Goal: Task Accomplishment & Management: Manage account settings

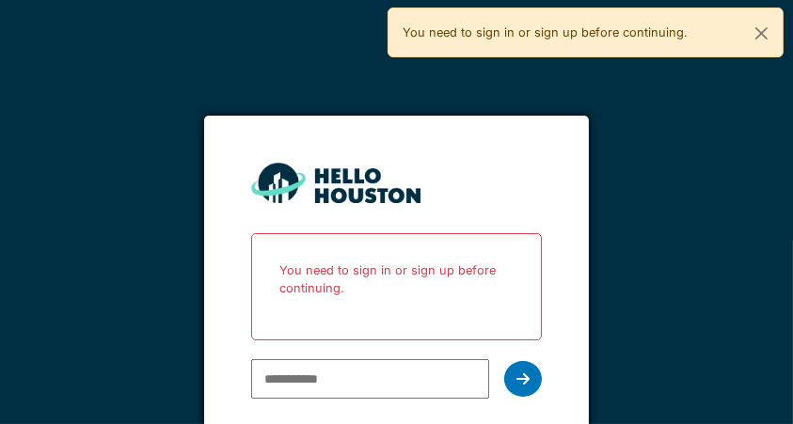
type input "**********"
click at [530, 380] on icon at bounding box center [522, 379] width 13 height 15
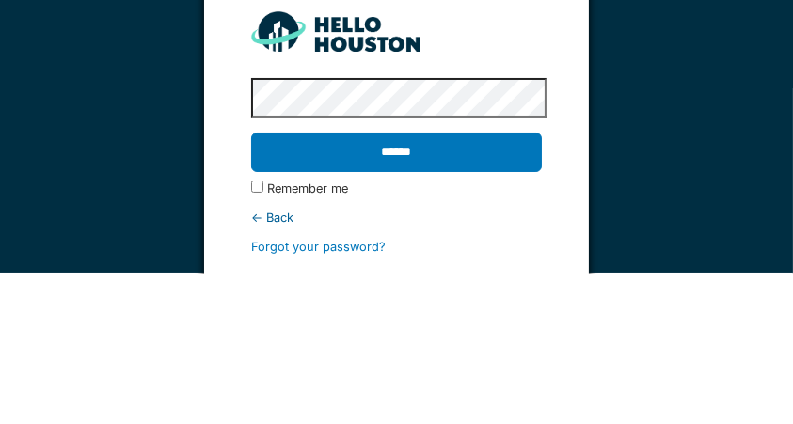
click at [516, 304] on input "******" at bounding box center [396, 304] width 291 height 40
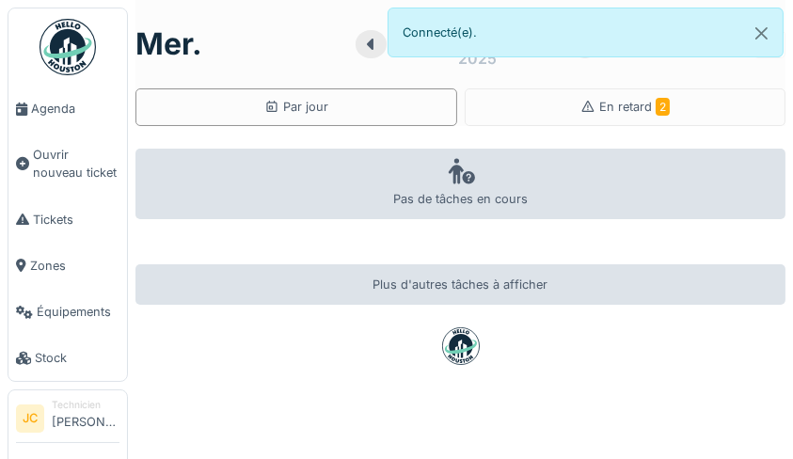
click at [699, 102] on div "En retard 2" at bounding box center [626, 107] width 322 height 38
